Goal: Task Accomplishment & Management: Complete application form

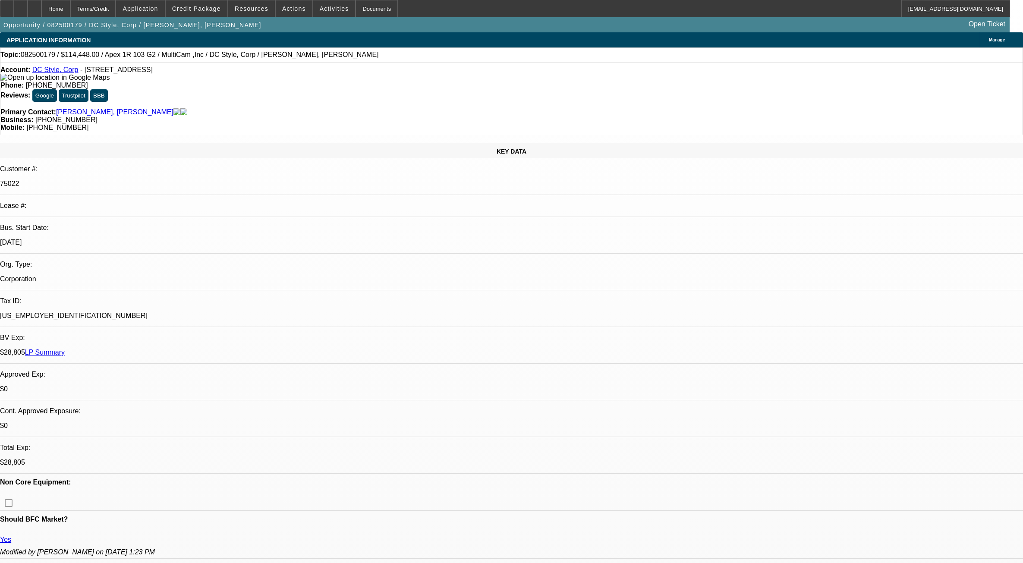
select select "0"
select select "6"
select select "0"
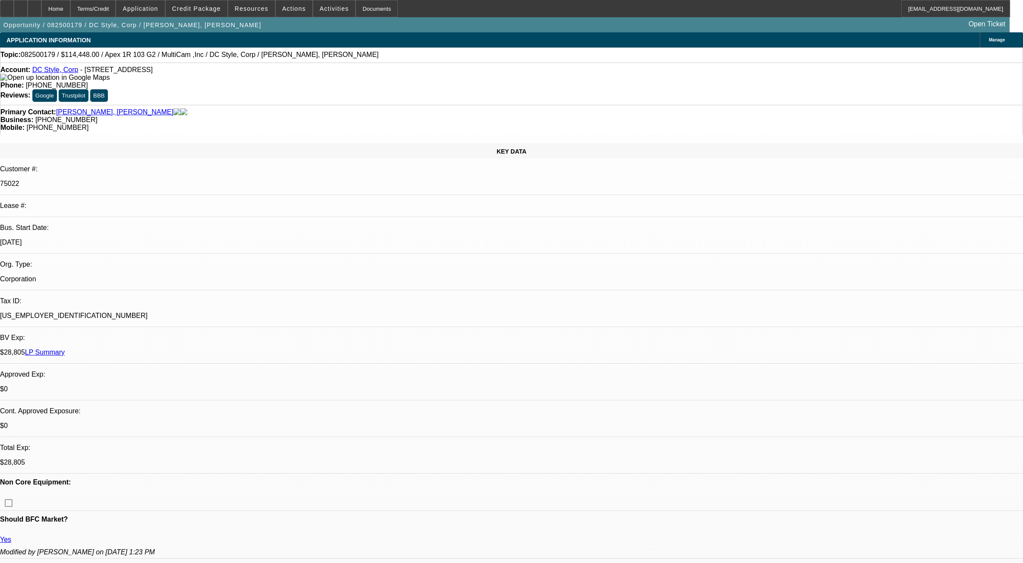
select select "0"
select select "6"
select select "0"
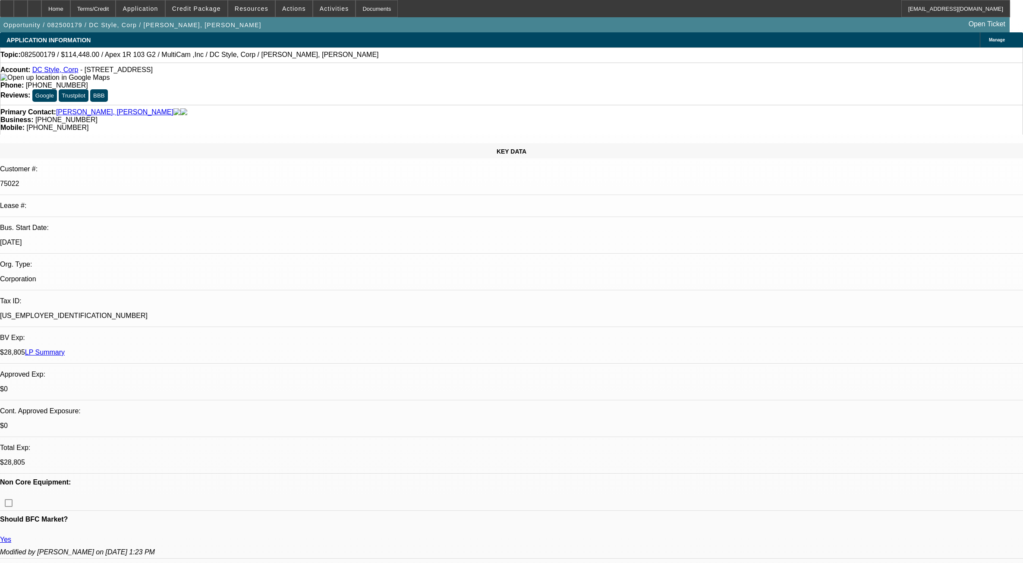
select select "0"
select select "6"
select select "0"
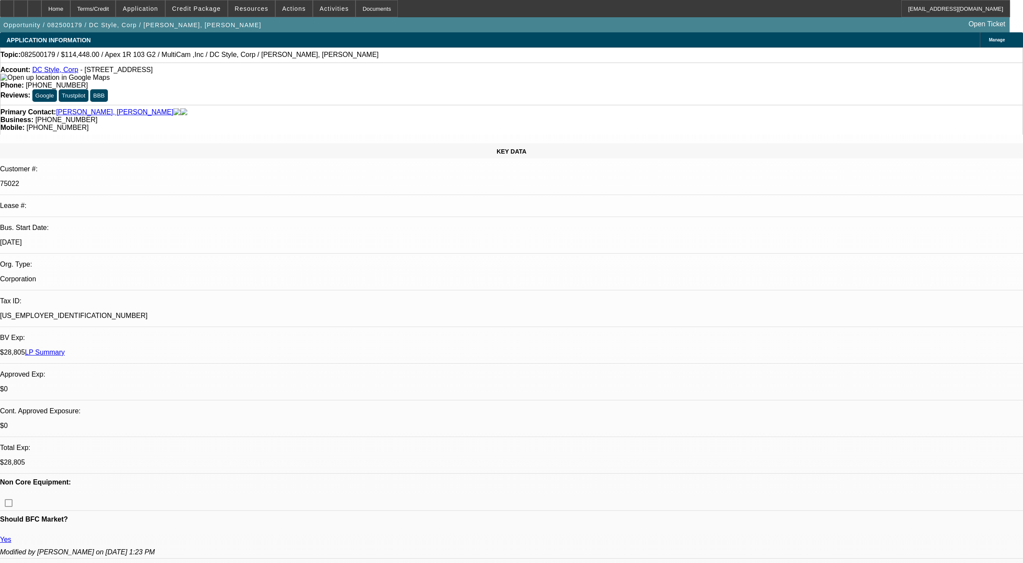
select select "6"
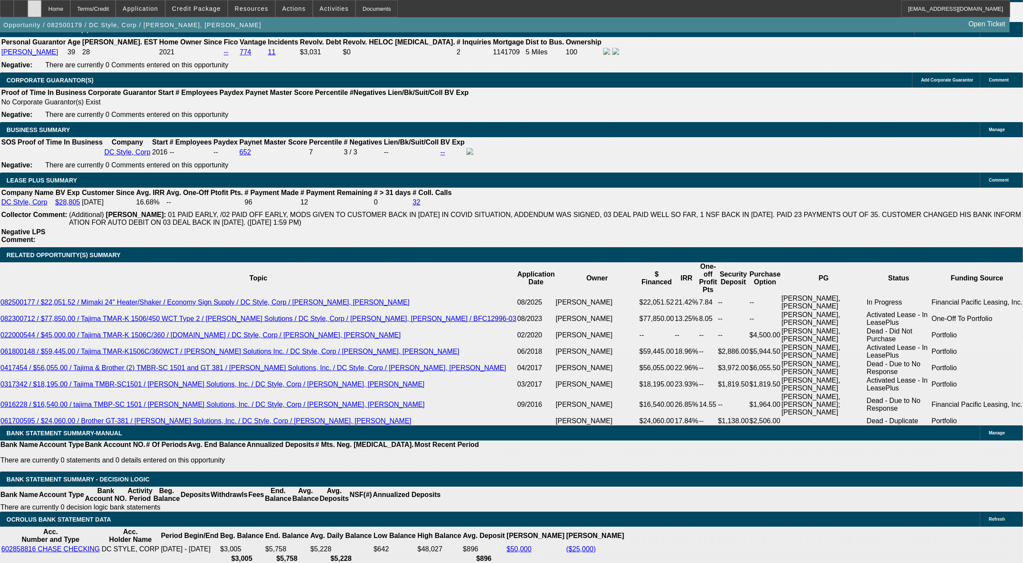
click at [35, 6] on icon at bounding box center [35, 6] width 0 height 0
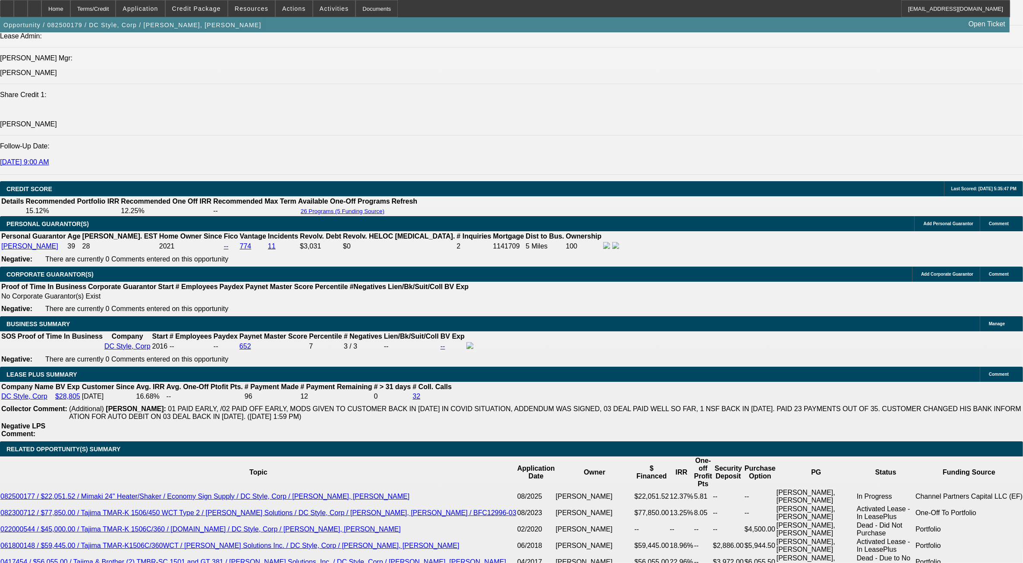
select select "0"
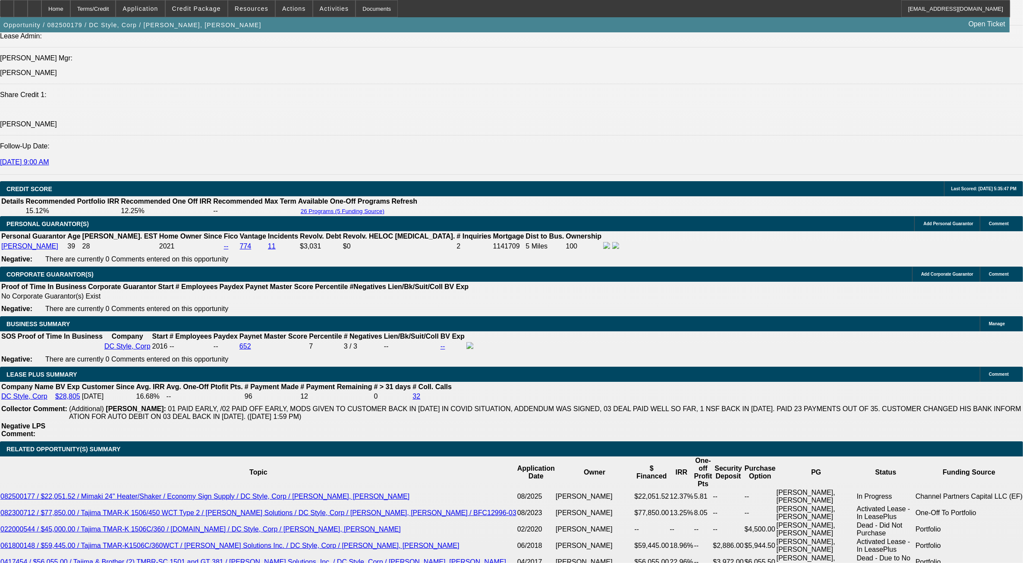
select select "0"
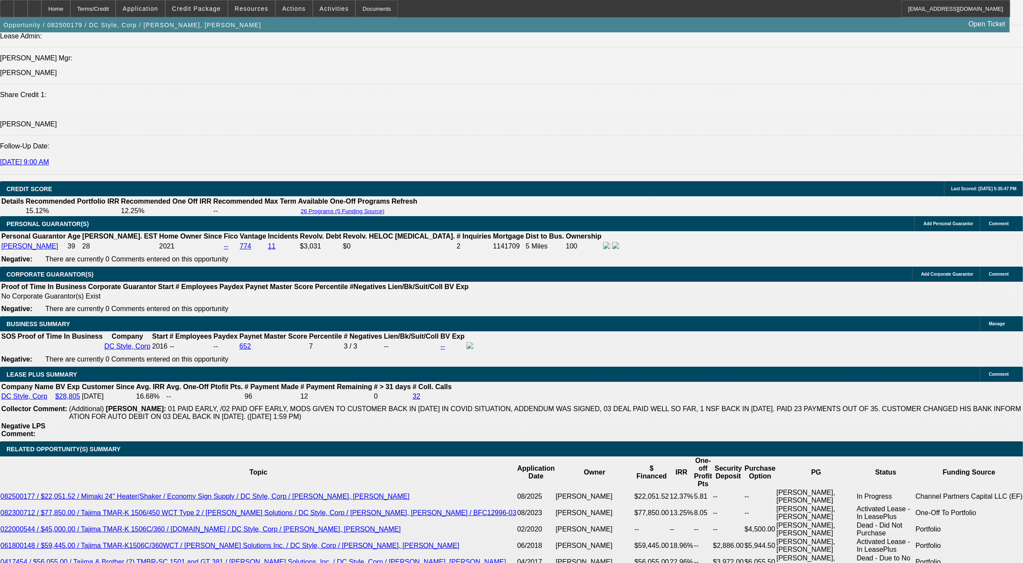
select select "0"
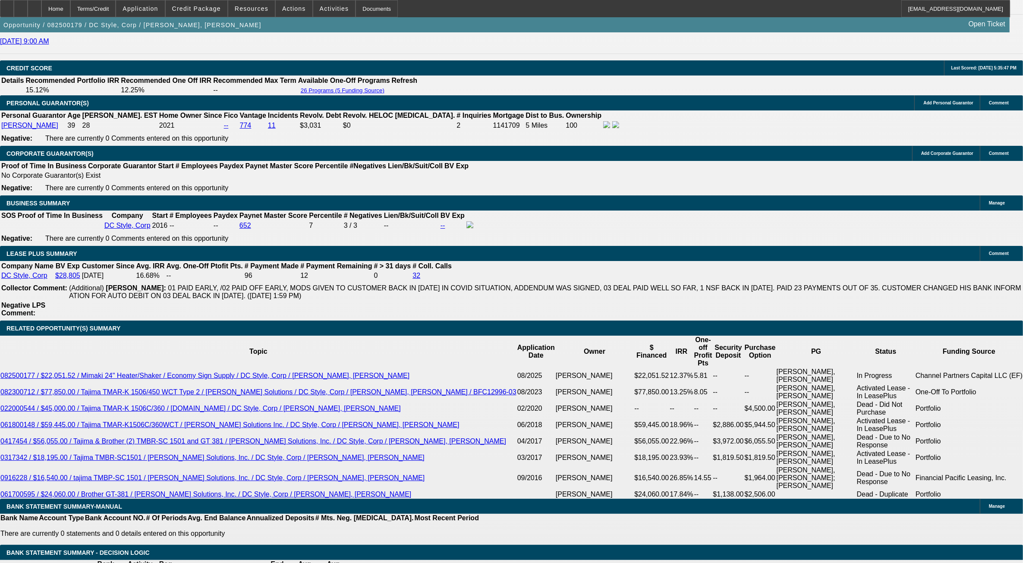
select select "1"
select select "6"
select select "1"
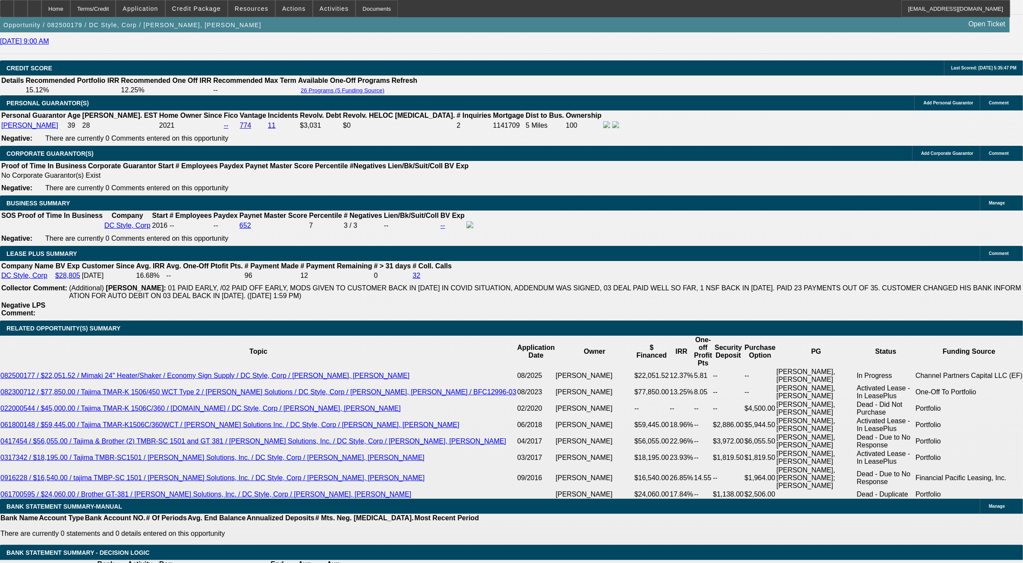
select select "6"
select select "1"
select select "6"
select select "1"
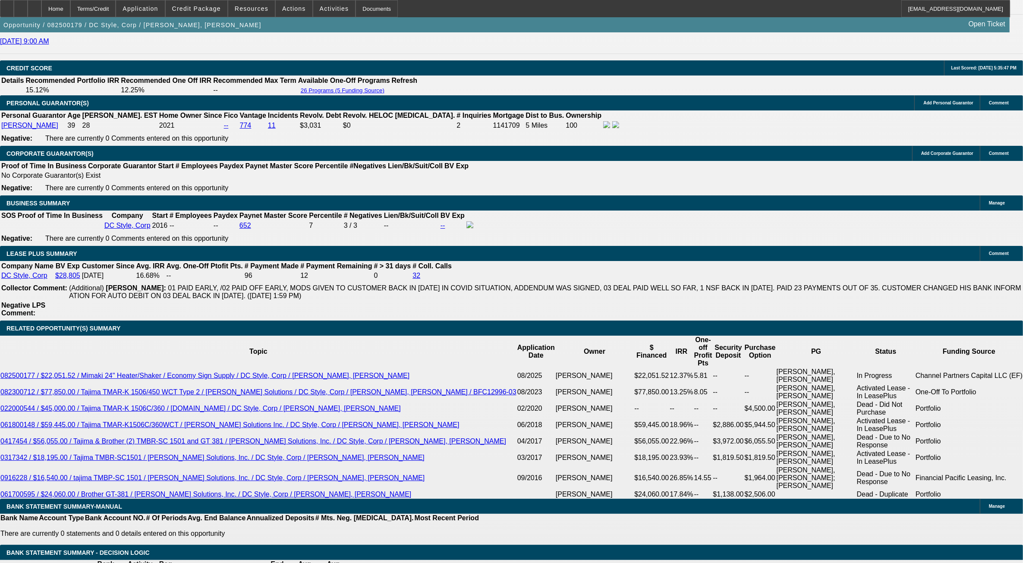
select select "1"
select select "6"
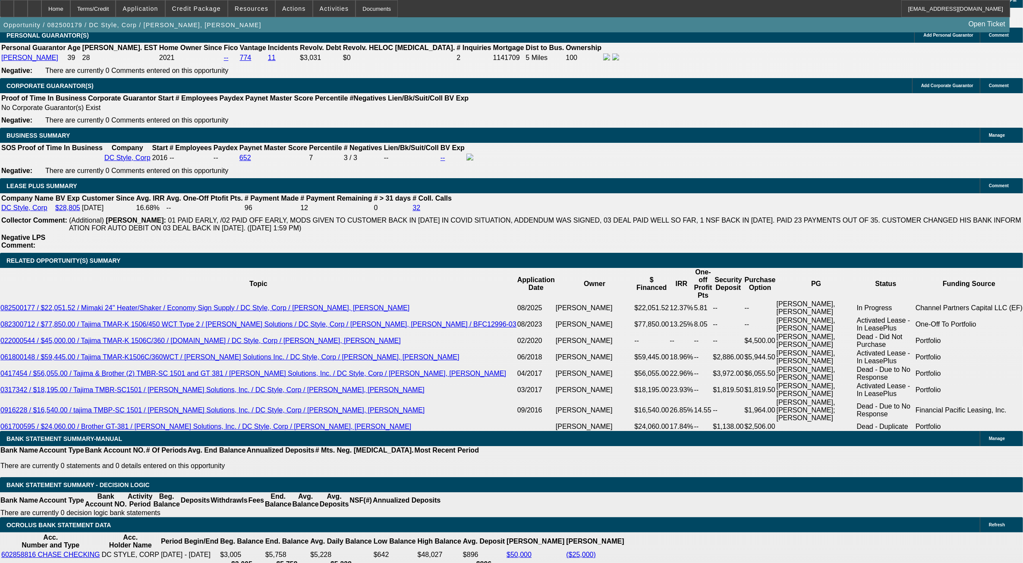
scroll to position [162, 0]
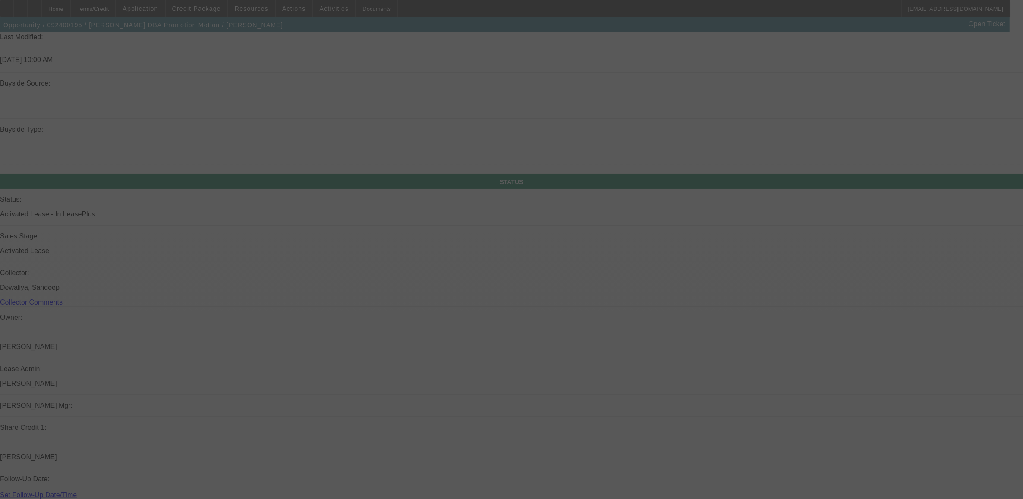
scroll to position [752, 0]
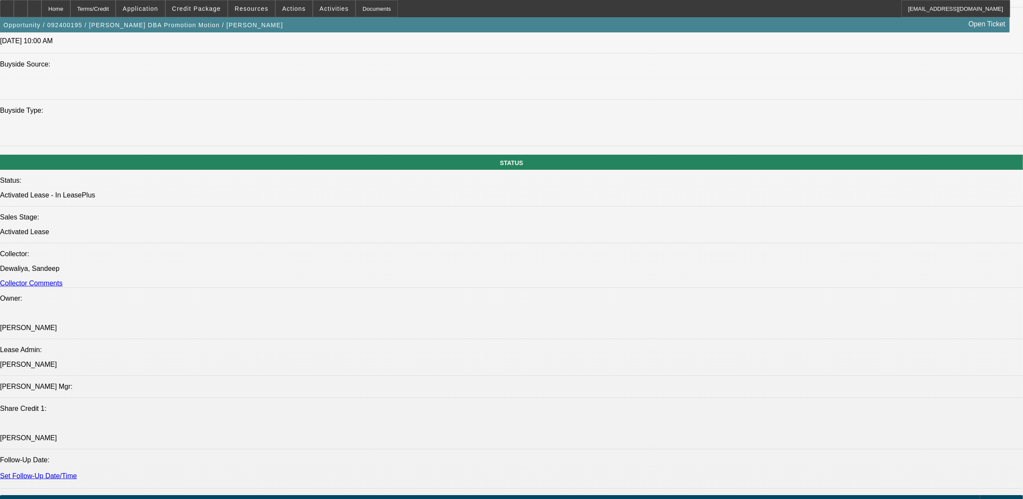
select select "0"
select select "2"
select select "0.1"
select select "0"
select select "2"
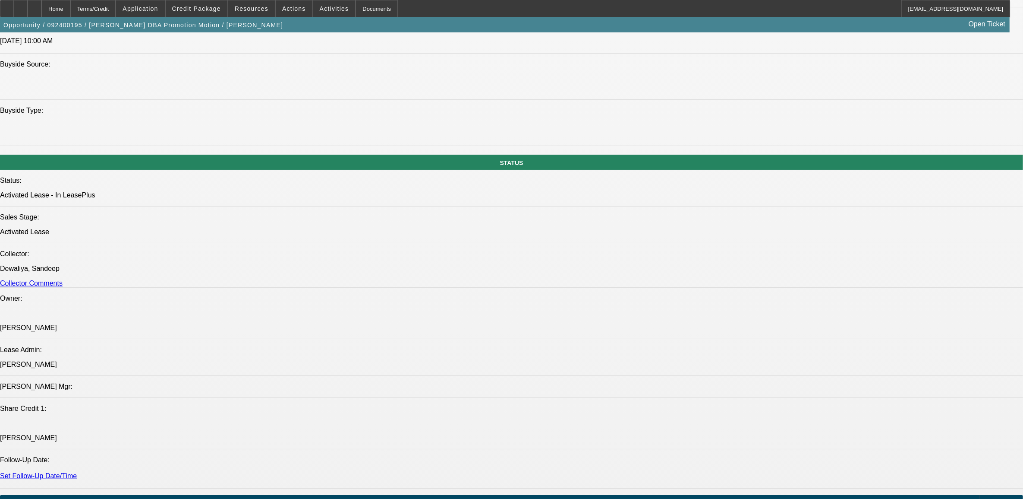
select select "0.1"
select select "1"
select select "2"
select select "4"
select select "1"
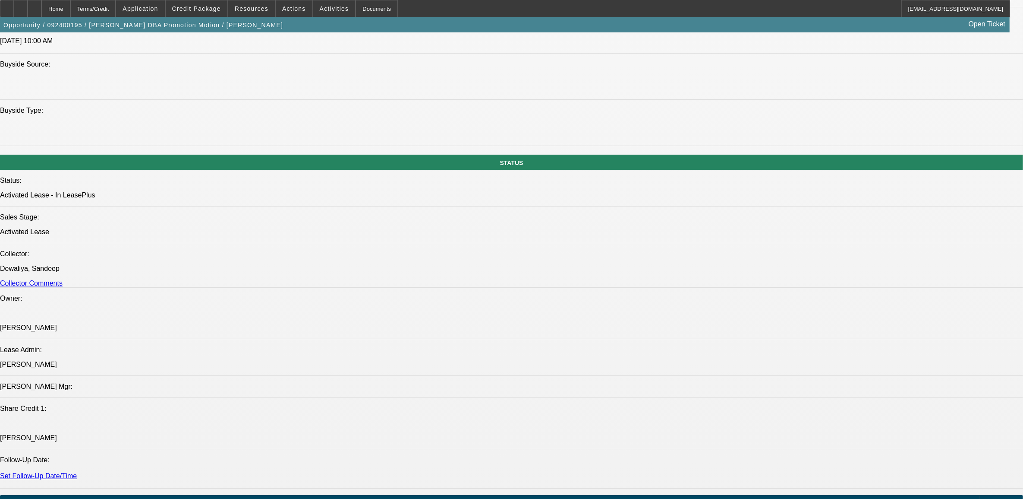
select select "2"
select select "4"
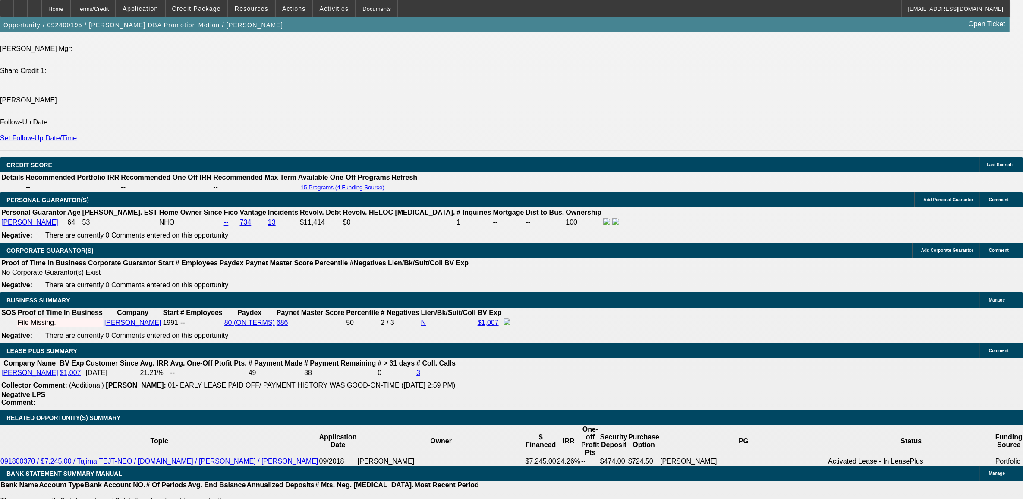
scroll to position [1225, 0]
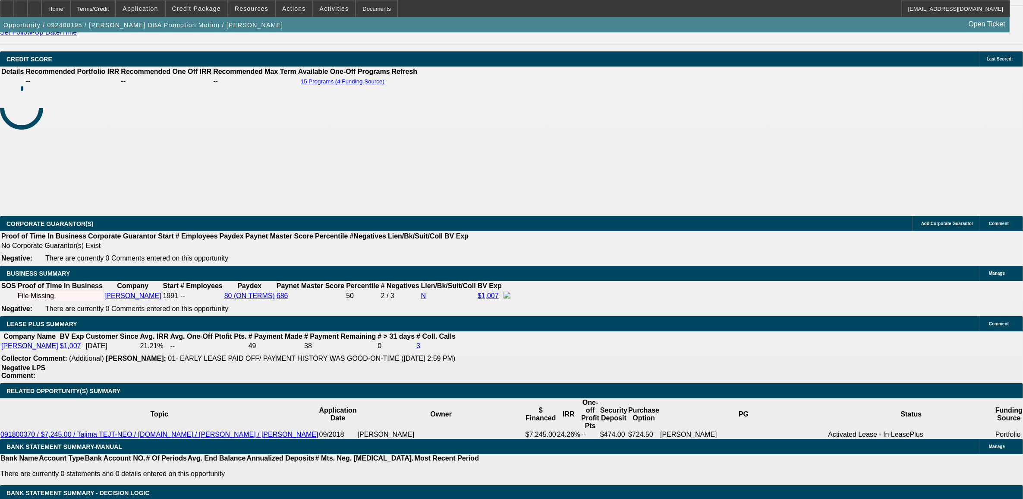
select select "0"
select select "2"
select select "0.1"
select select "0"
select select "2"
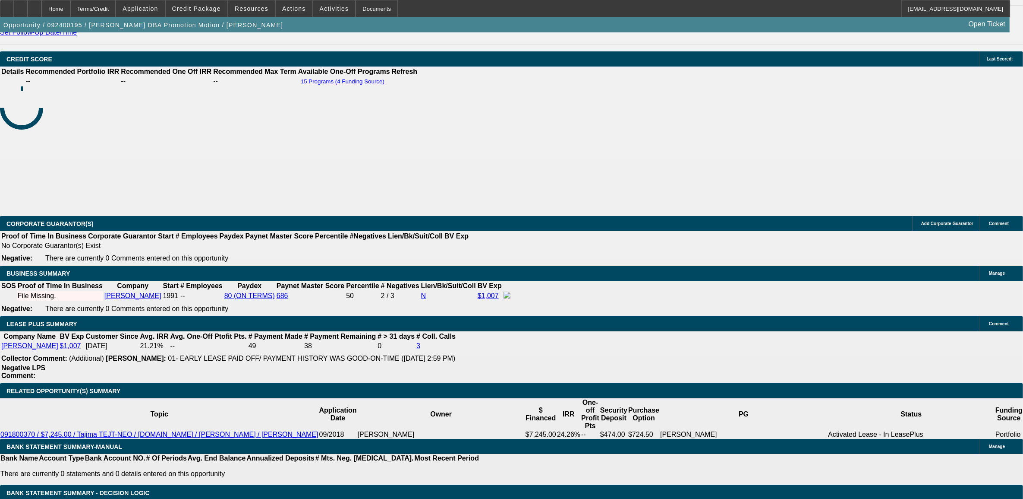
select select "0.1"
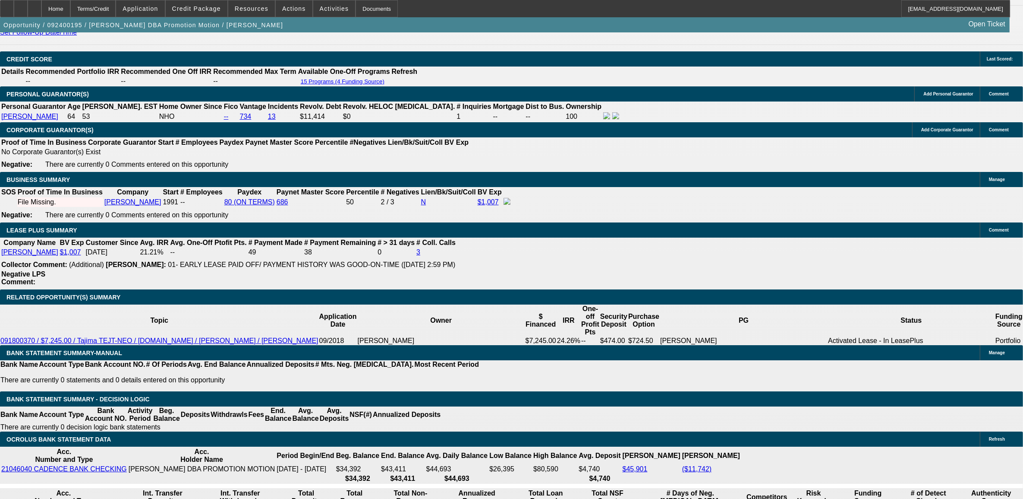
select select "1"
select select "2"
select select "4"
select select "1"
select select "2"
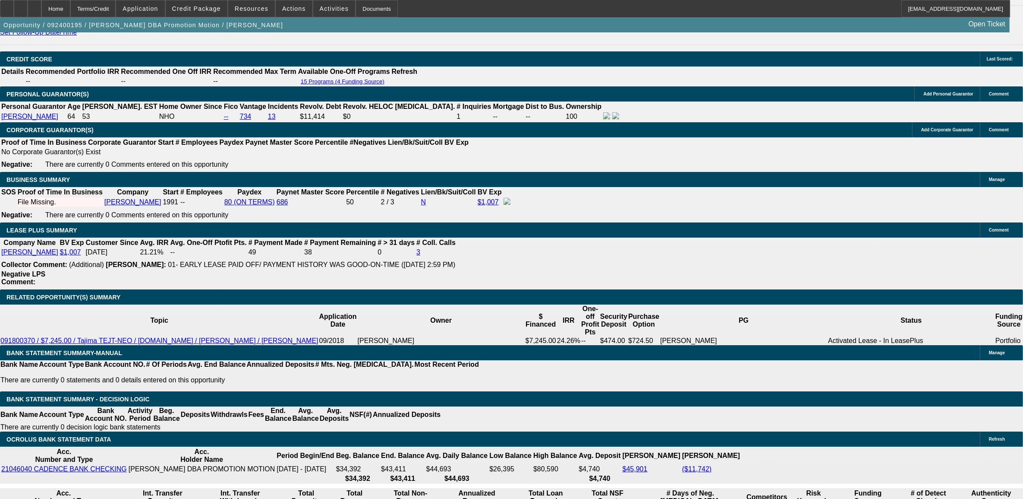
select select "4"
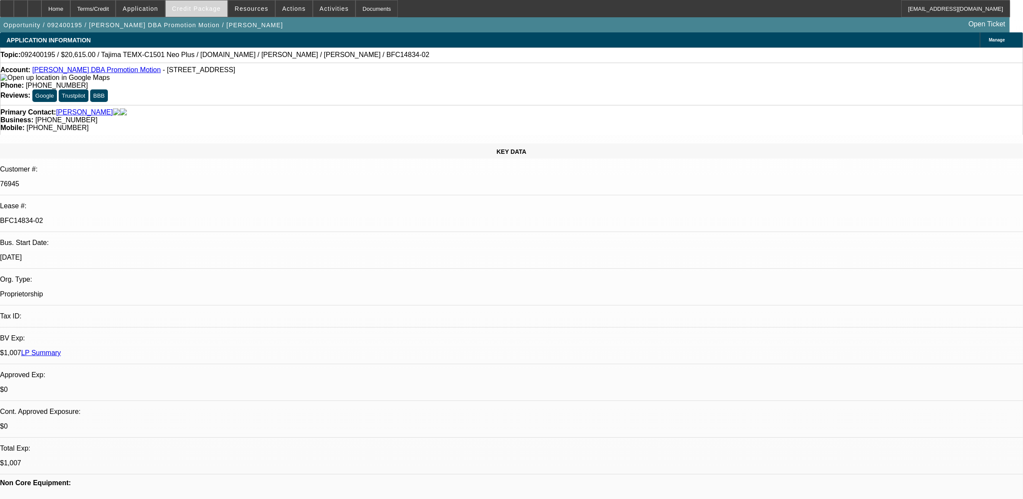
click at [209, 5] on span at bounding box center [197, 8] width 62 height 21
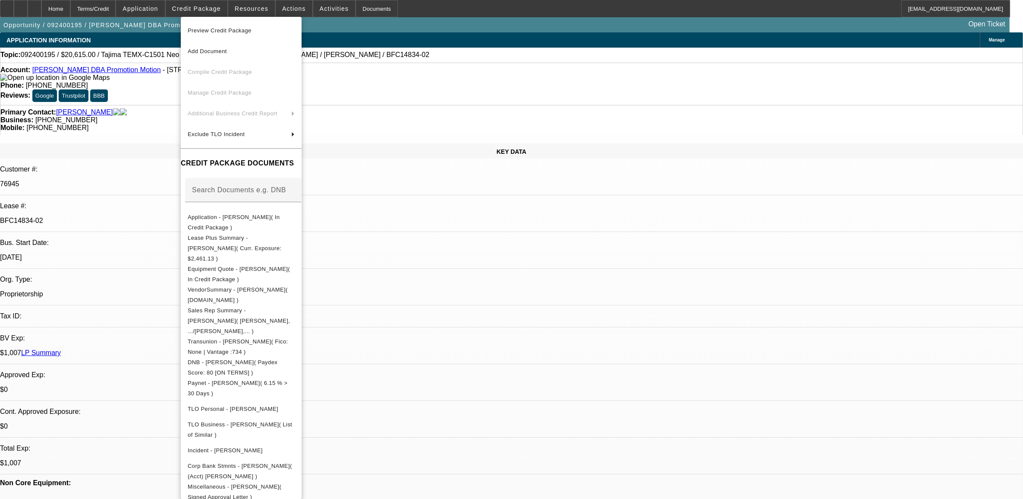
click at [321, 13] on div at bounding box center [511, 249] width 1023 height 499
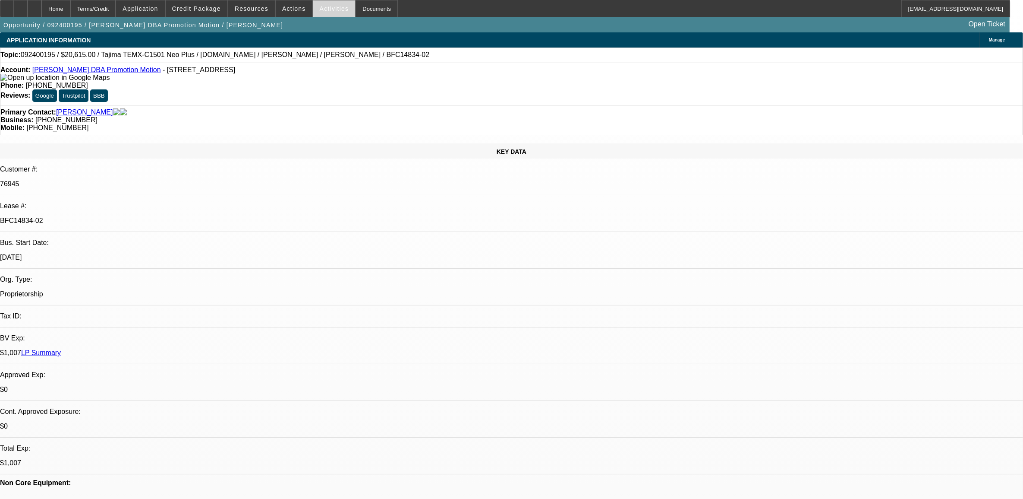
click at [320, 9] on span "Activities" at bounding box center [334, 8] width 29 height 7
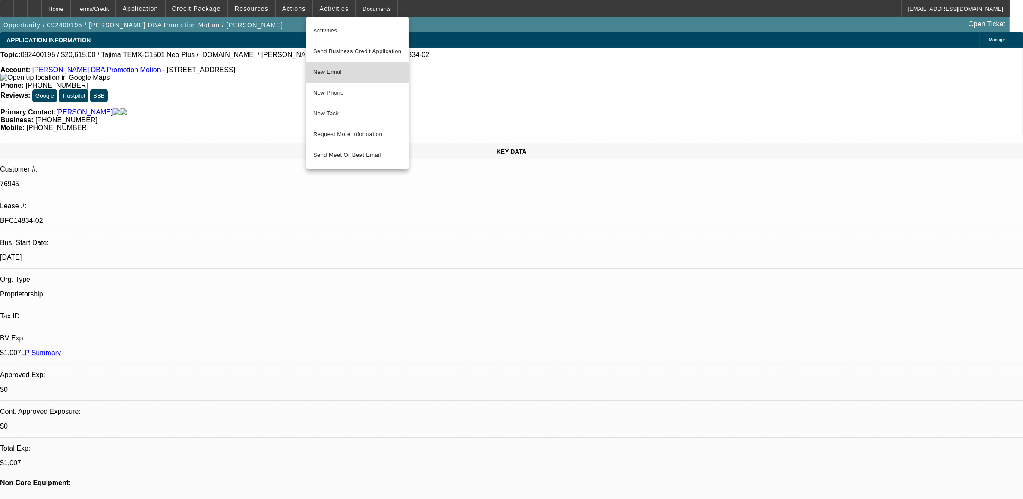
click at [329, 72] on span "New Email" at bounding box center [357, 72] width 88 height 10
